Goal: Book appointment/travel/reservation

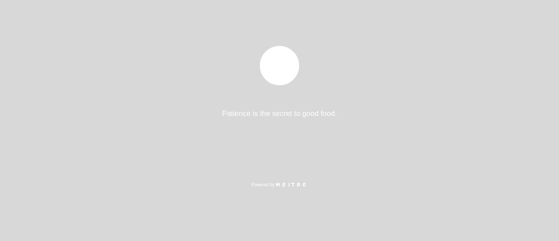
select select "es"
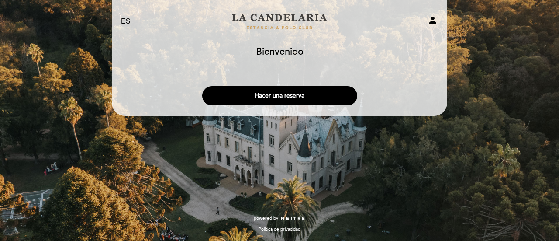
click at [321, 184] on div "EN ES PT [GEOGRAPHIC_DATA][PERSON_NAME] person [GEOGRAPHIC_DATA] [GEOGRAPHIC_DA…" at bounding box center [279, 120] width 559 height 241
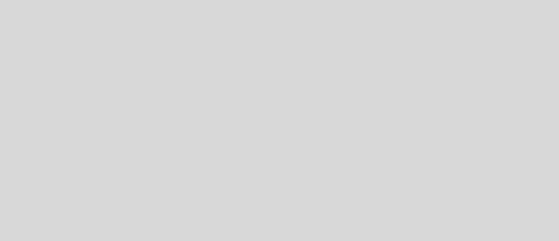
select select "es"
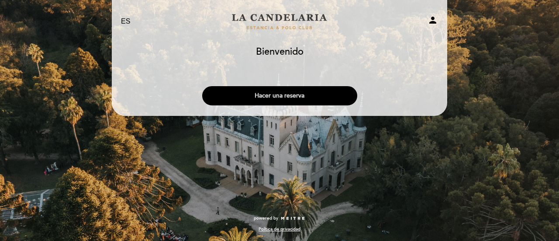
click at [281, 93] on button "Hacer una reserva" at bounding box center [279, 95] width 155 height 19
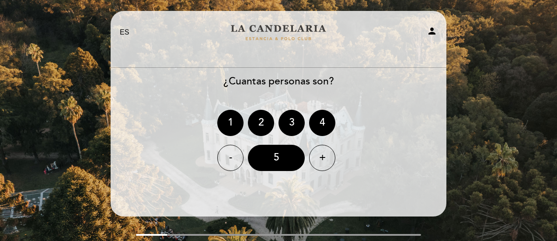
click at [53, 51] on div "EN ES PT [GEOGRAPHIC_DATA][PERSON_NAME] person [GEOGRAPHIC_DATA] [GEOGRAPHIC_DA…" at bounding box center [278, 143] width 557 height 287
